Goal: Check status

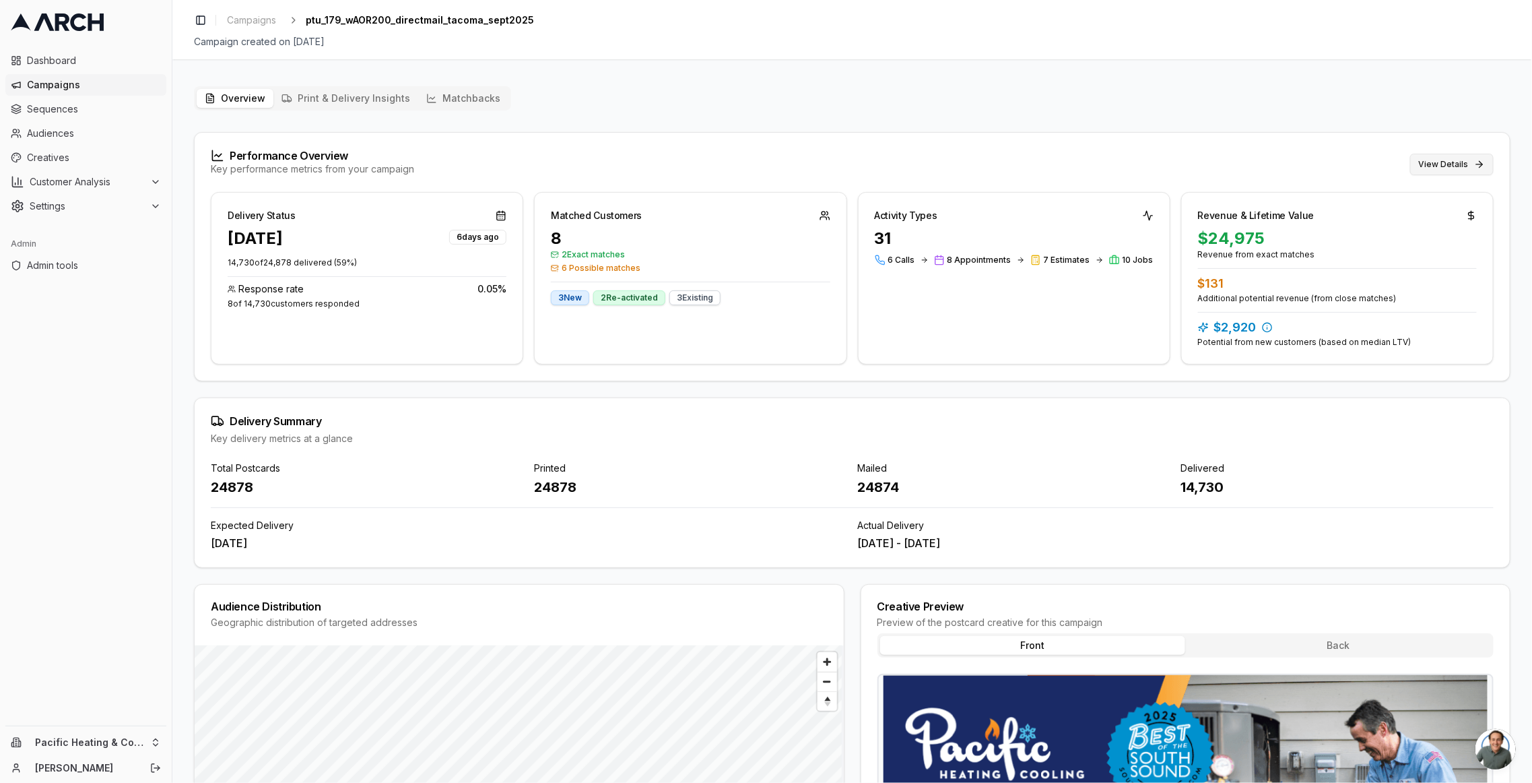
click at [1442, 170] on button "View Details" at bounding box center [1452, 165] width 84 height 22
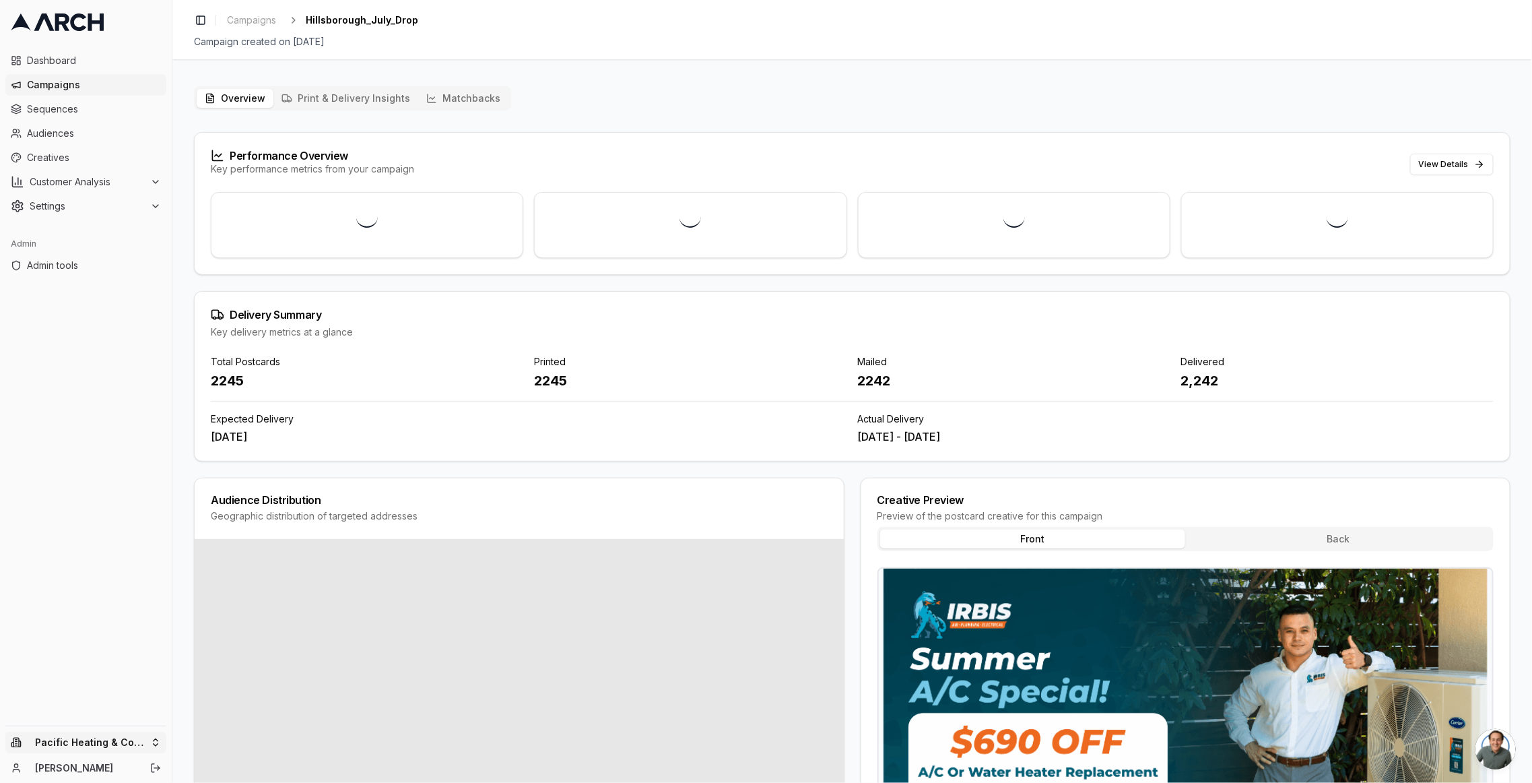
click at [113, 744] on html "Dashboard Campaigns Sequences Audiences Creatives Customer Analysis Settings Ad…" at bounding box center [766, 391] width 1532 height 783
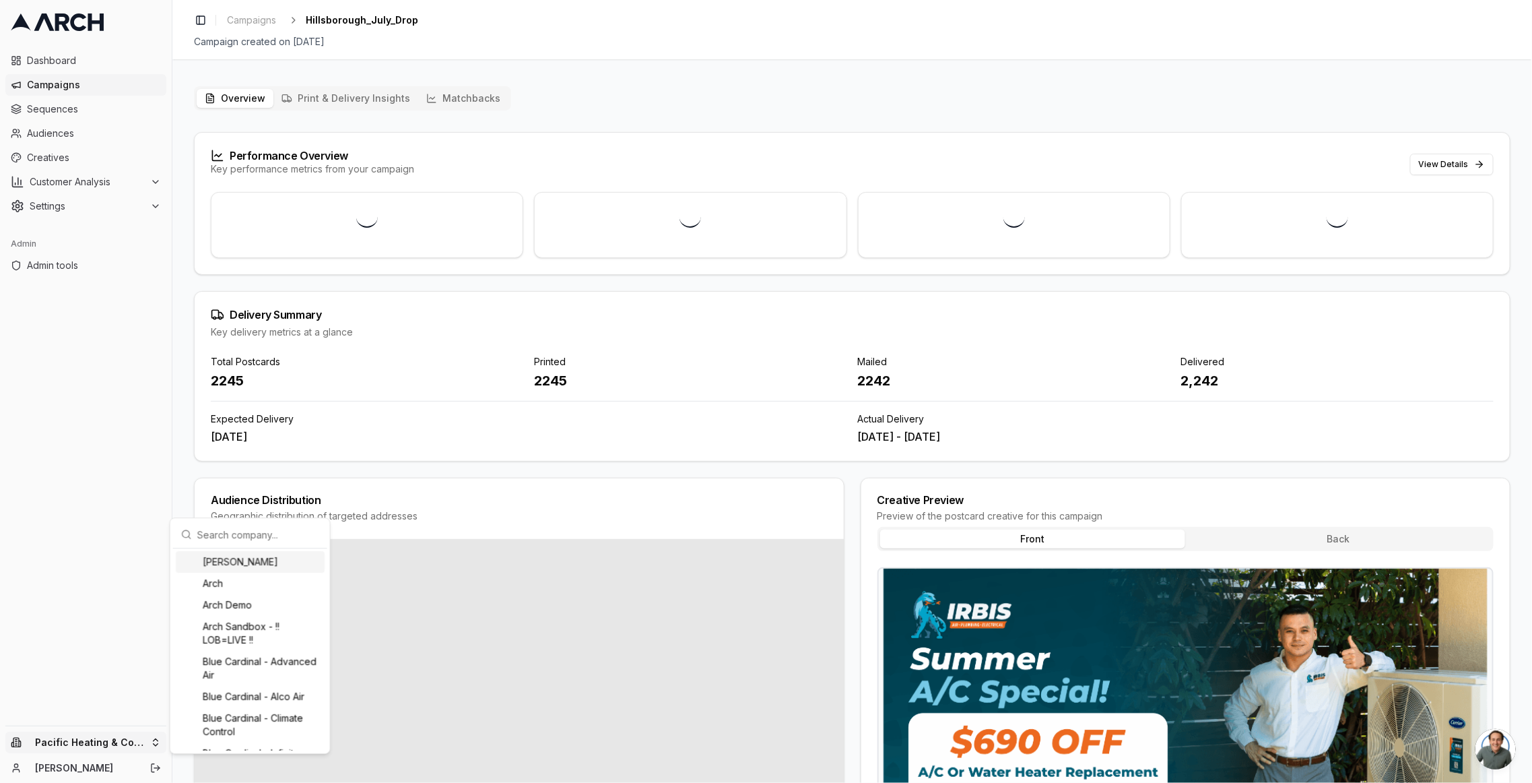
click at [280, 521] on input "text" at bounding box center [258, 534] width 122 height 27
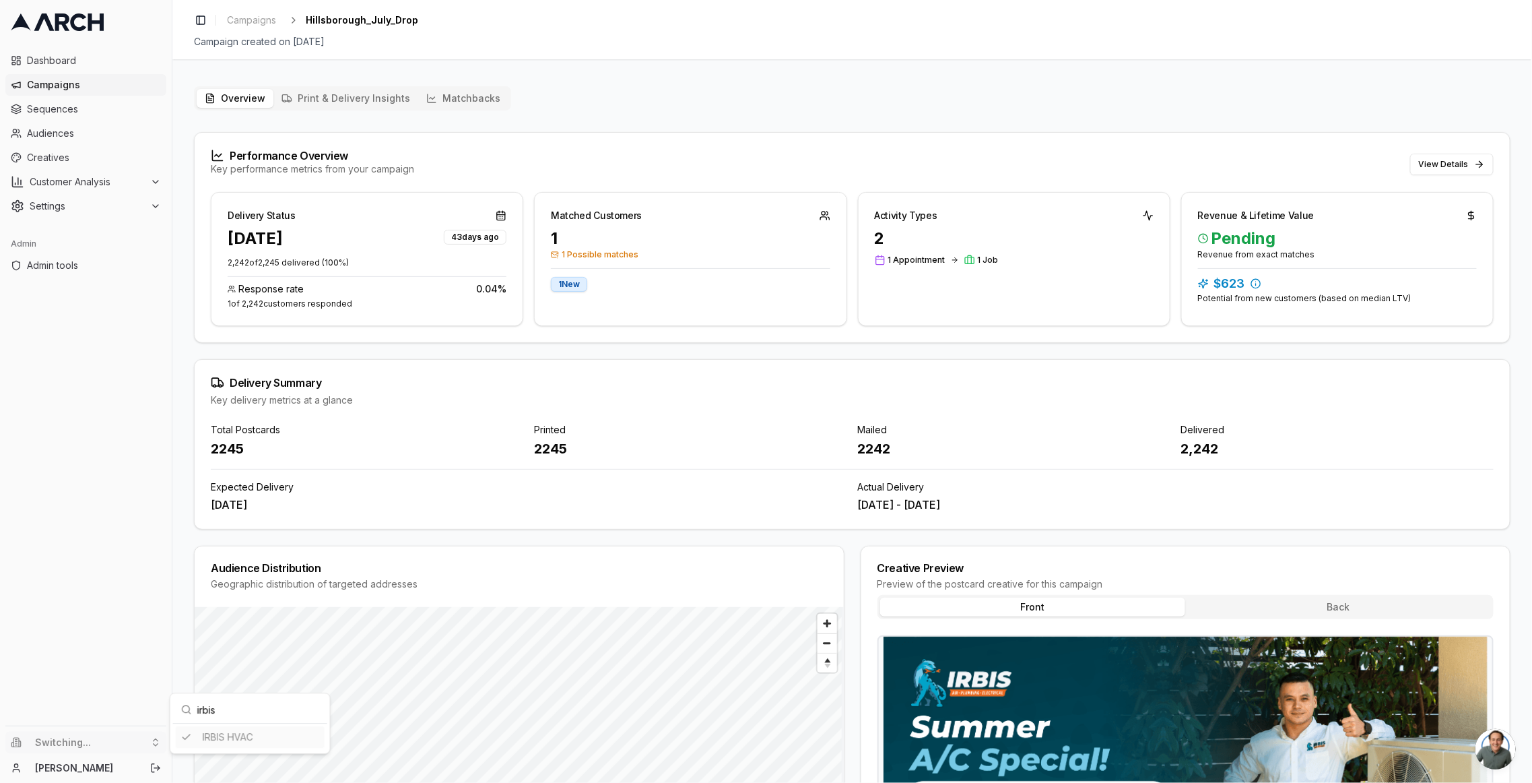
type input "irbis"
click at [935, 133] on div "Performance Overview Key performance metrics from your campaign View Details" at bounding box center [852, 162] width 1315 height 59
